Goal: Navigation & Orientation: Find specific page/section

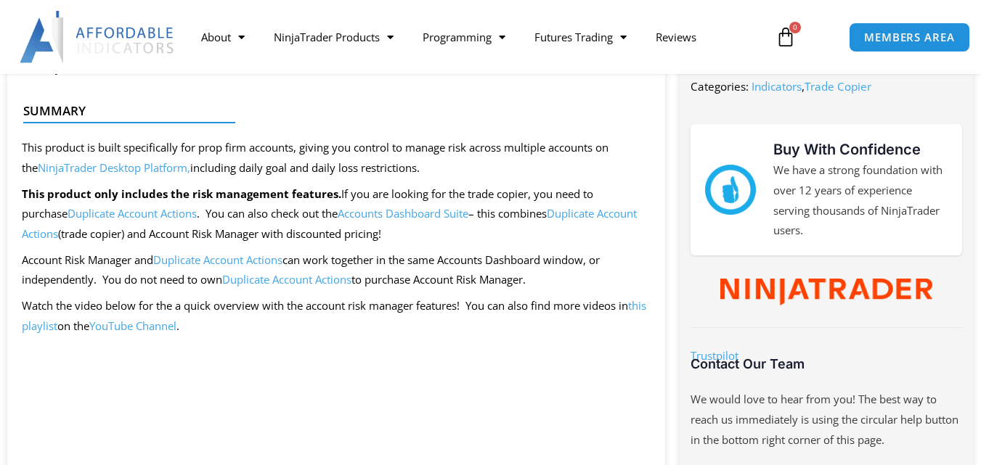
scroll to position [726, 0]
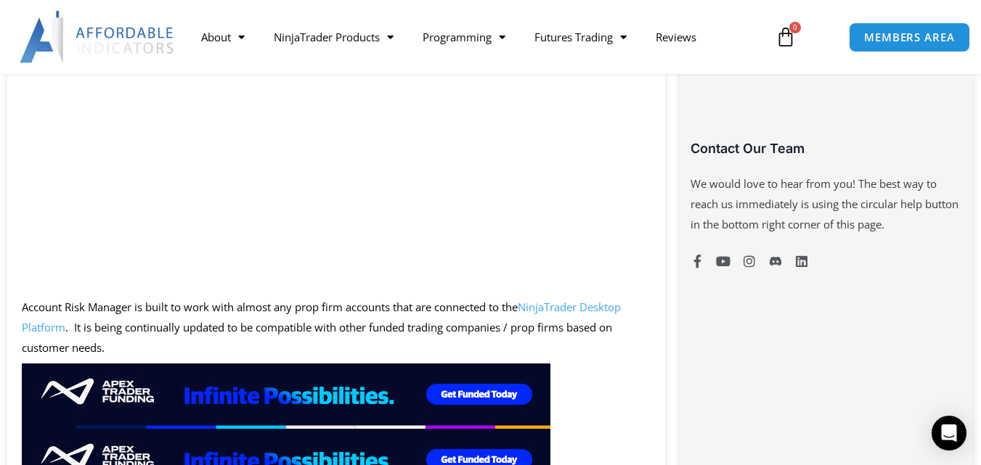
scroll to position [871, 0]
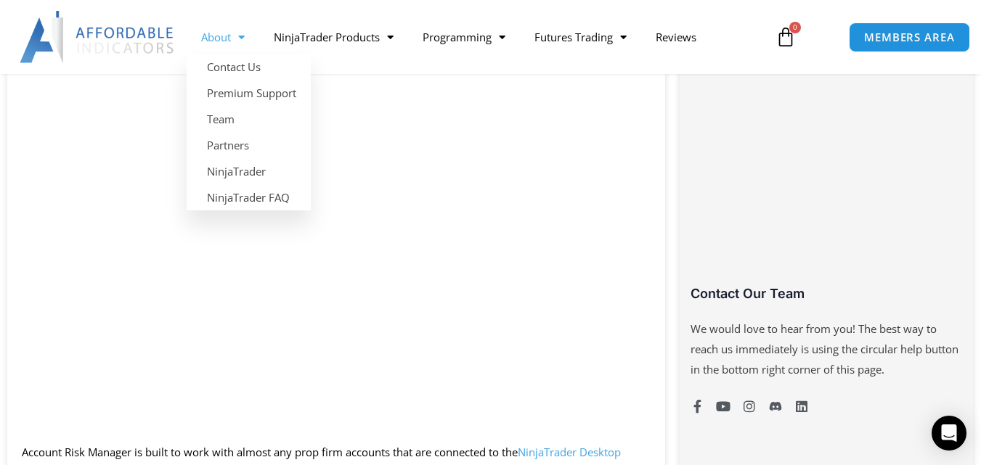
click at [245, 35] on span "Menu" at bounding box center [238, 37] width 14 height 25
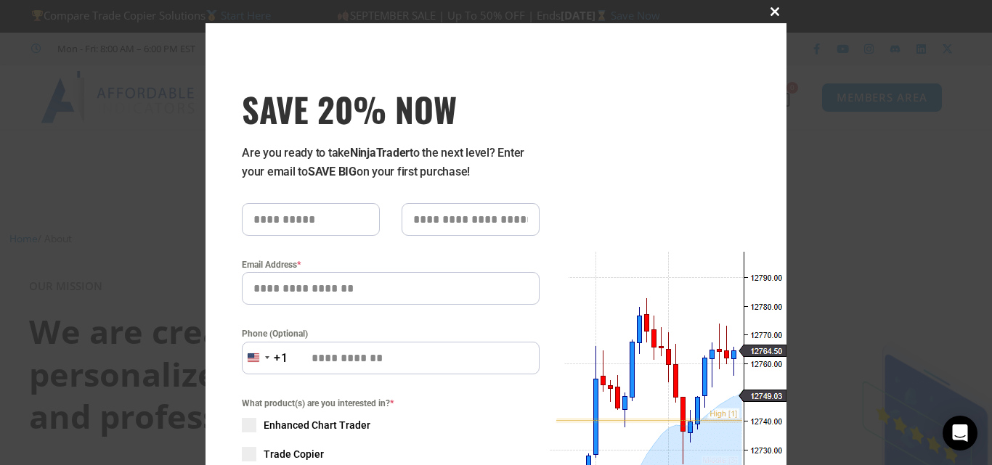
click at [764, 13] on span at bounding box center [774, 11] width 23 height 9
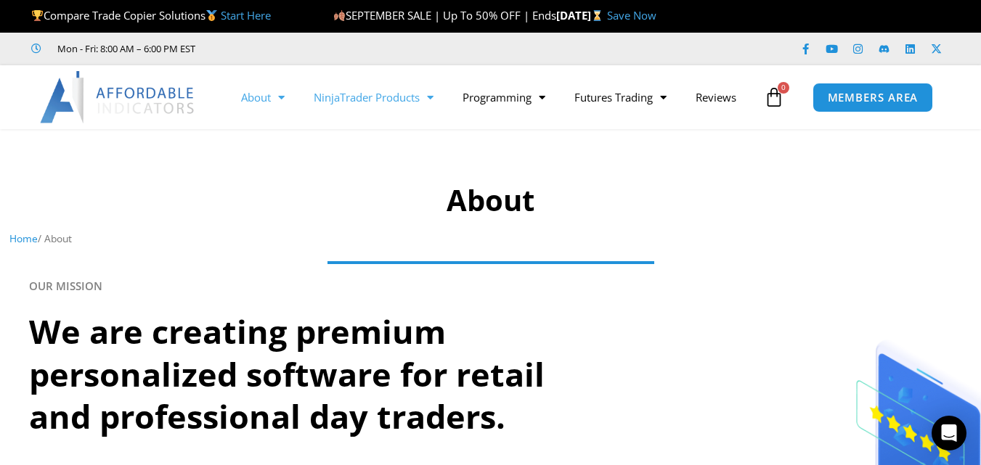
click at [434, 94] on span "Menu" at bounding box center [427, 97] width 14 height 25
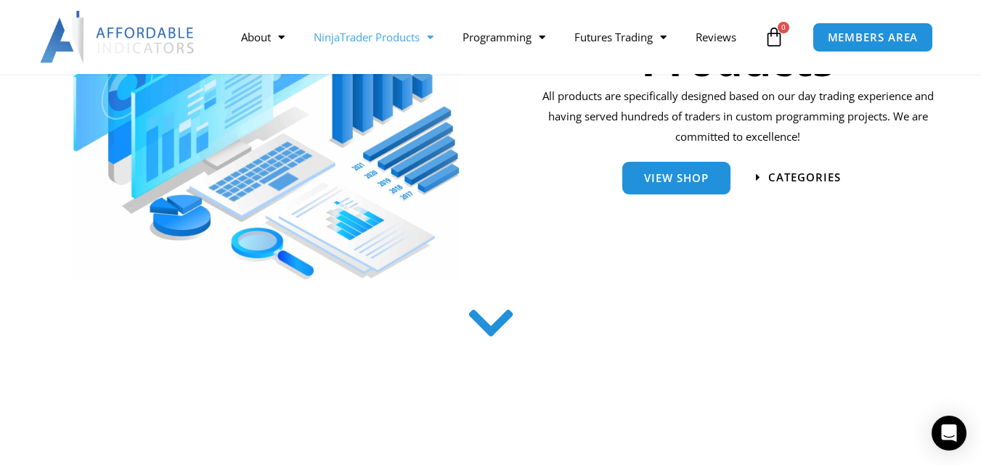
scroll to position [218, 0]
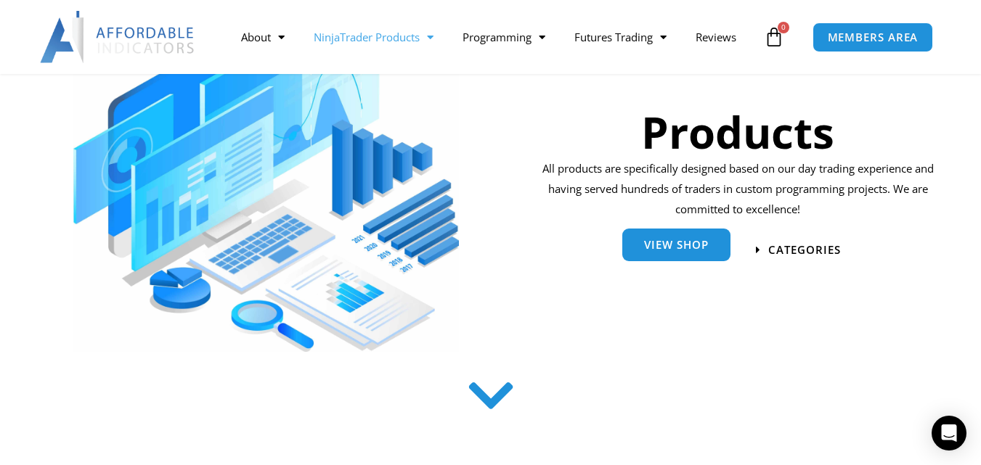
click at [677, 247] on span "View Shop" at bounding box center [676, 245] width 65 height 11
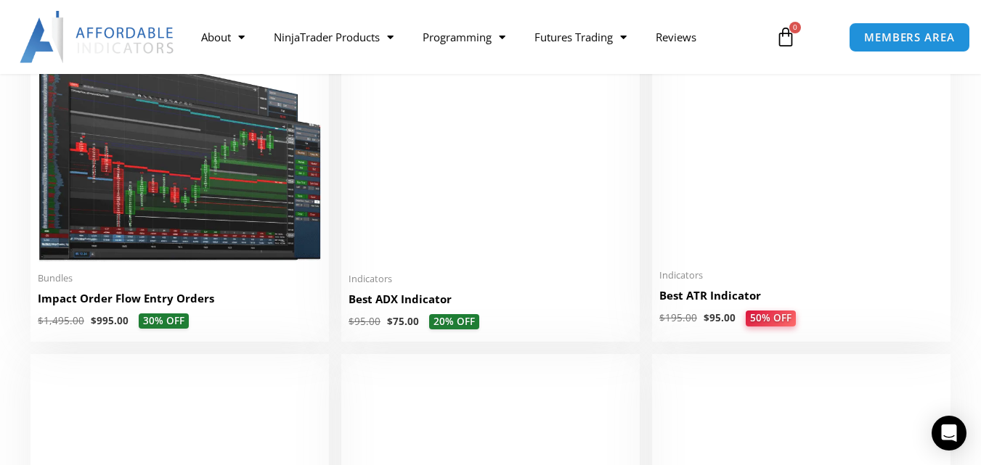
scroll to position [2759, 0]
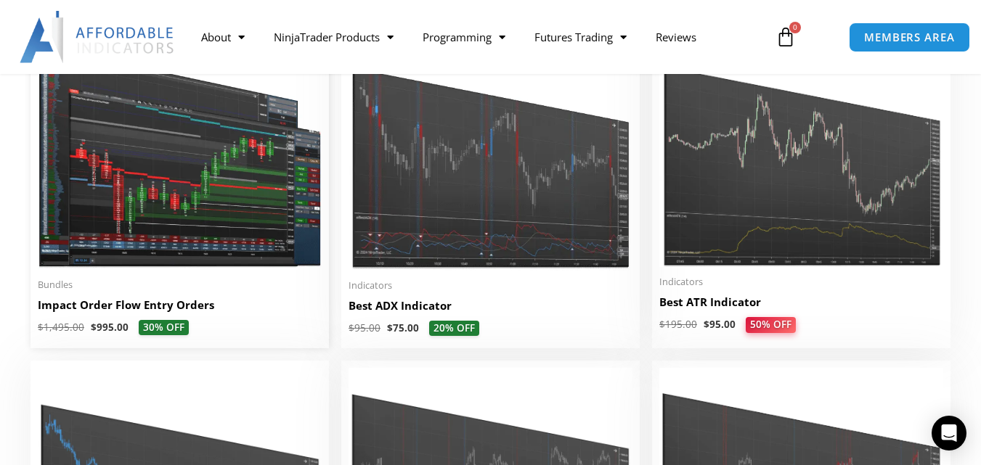
click at [146, 223] on img at bounding box center [180, 150] width 284 height 240
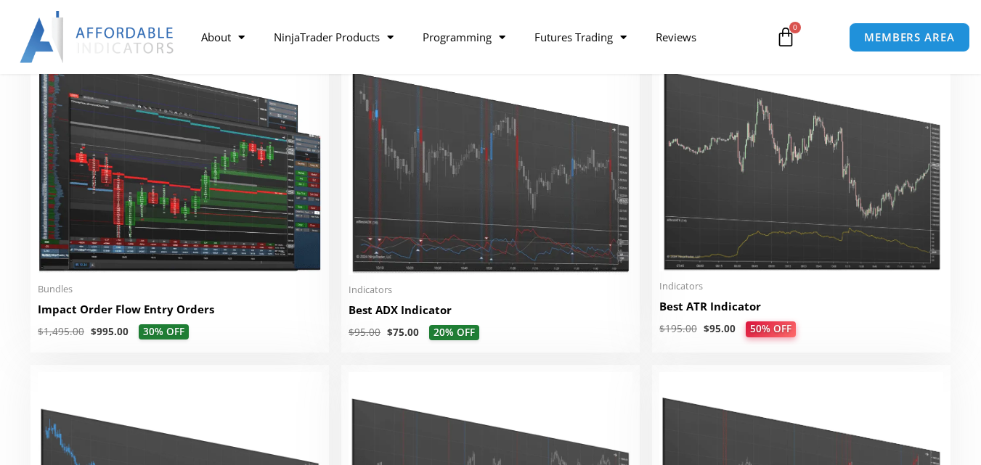
scroll to position [2759, 0]
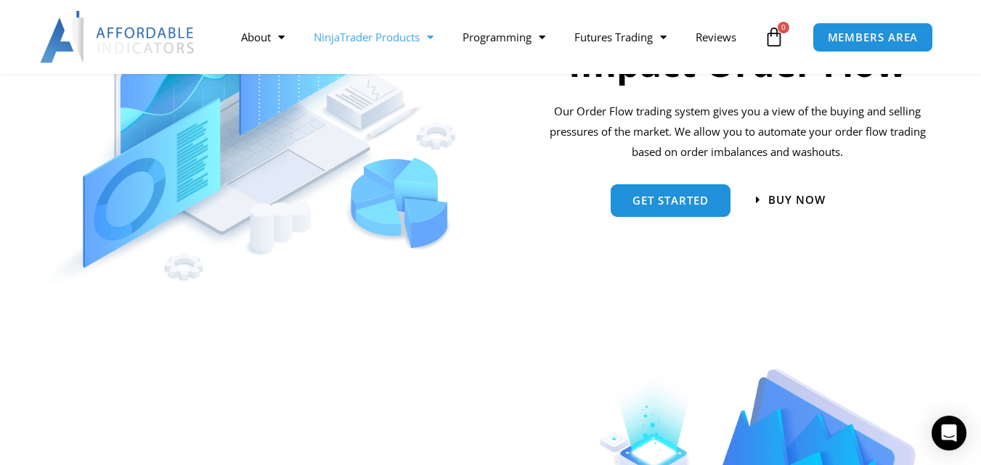
scroll to position [1162, 0]
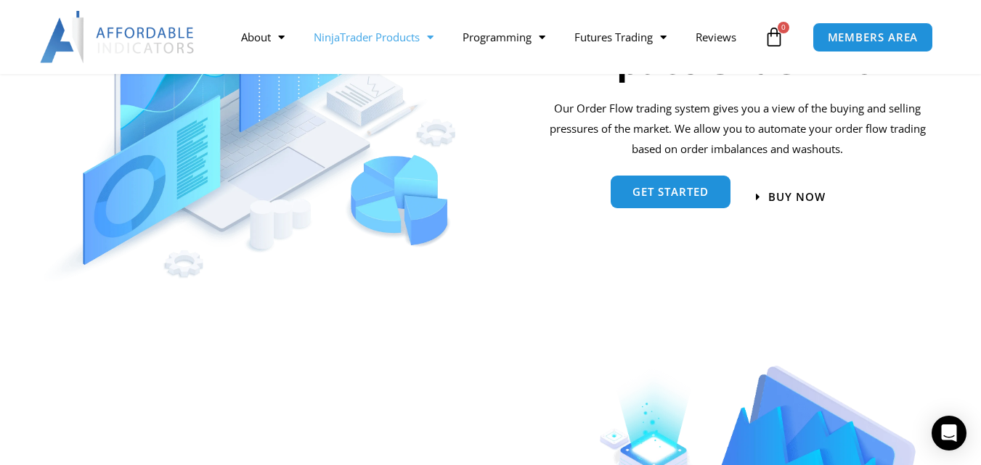
click at [679, 191] on span "Get started" at bounding box center [670, 192] width 76 height 11
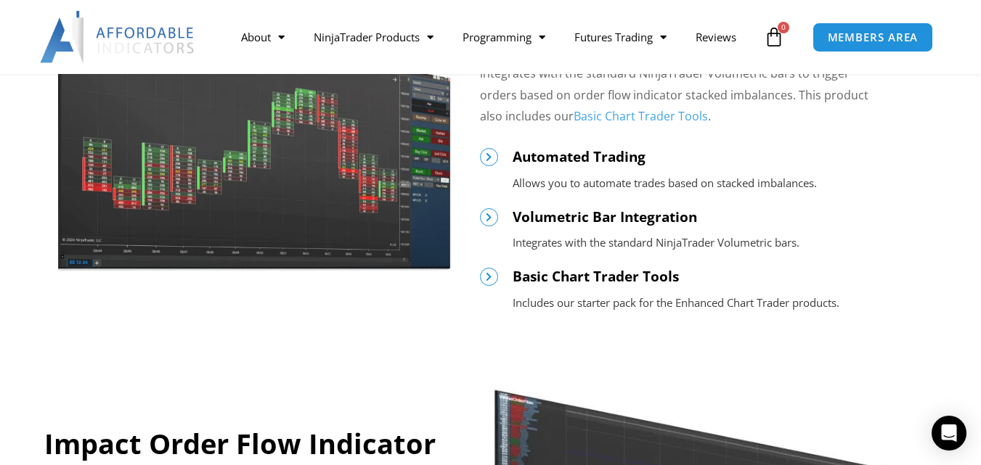
scroll to position [799, 0]
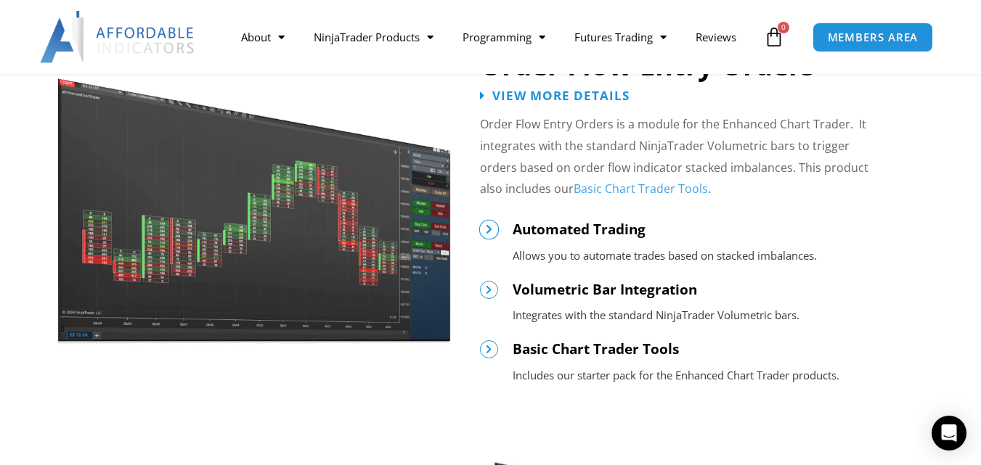
click at [488, 229] on icon at bounding box center [489, 229] width 10 height 10
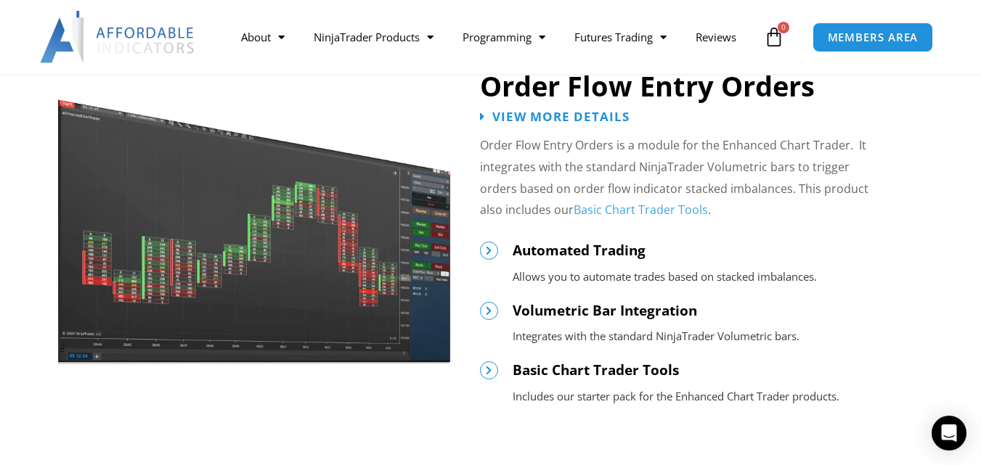
scroll to position [581, 0]
